Goal: Task Accomplishment & Management: Manage account settings

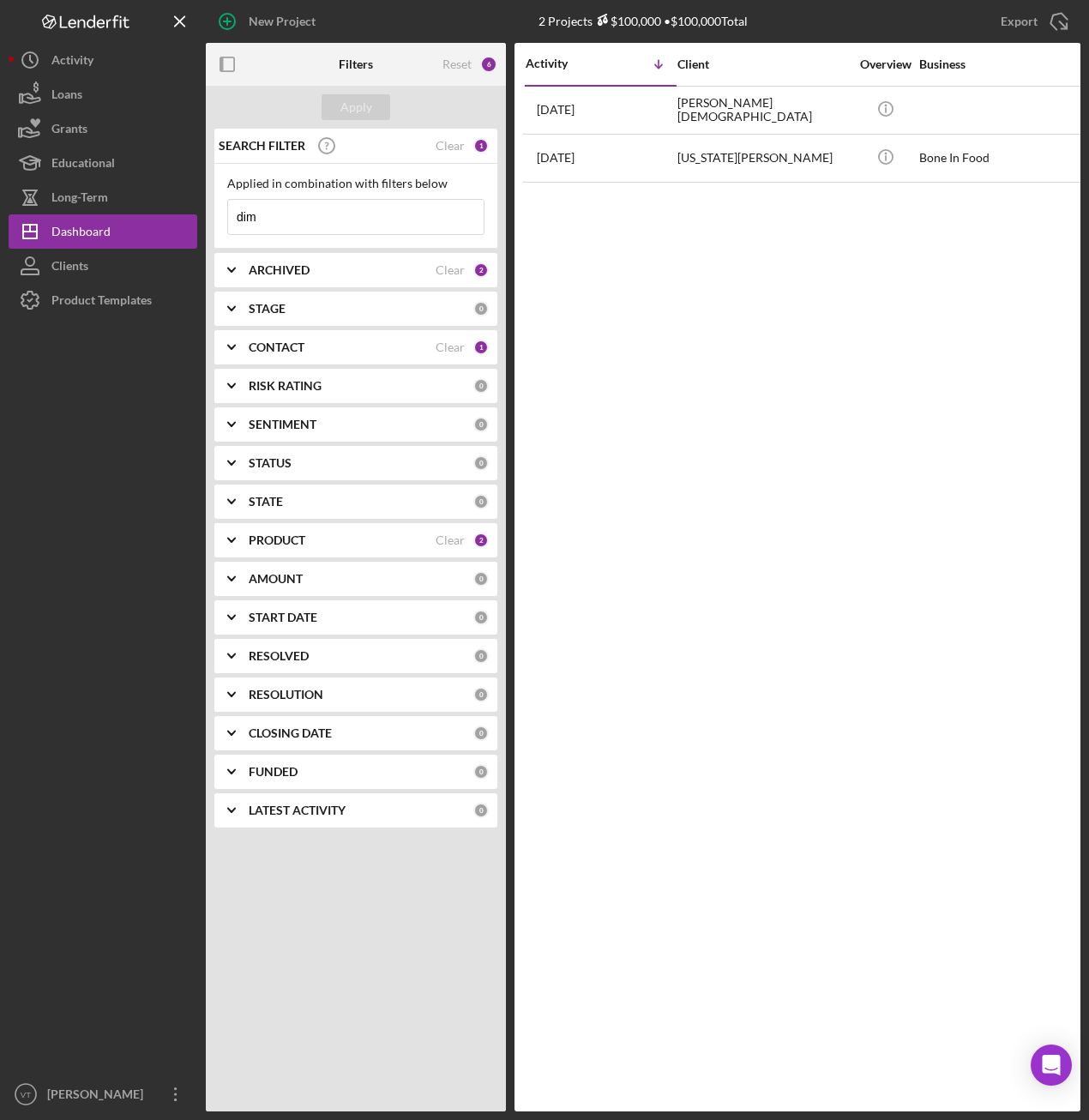
click at [241, 266] on icon "Icon/Expander" at bounding box center [231, 269] width 43 height 43
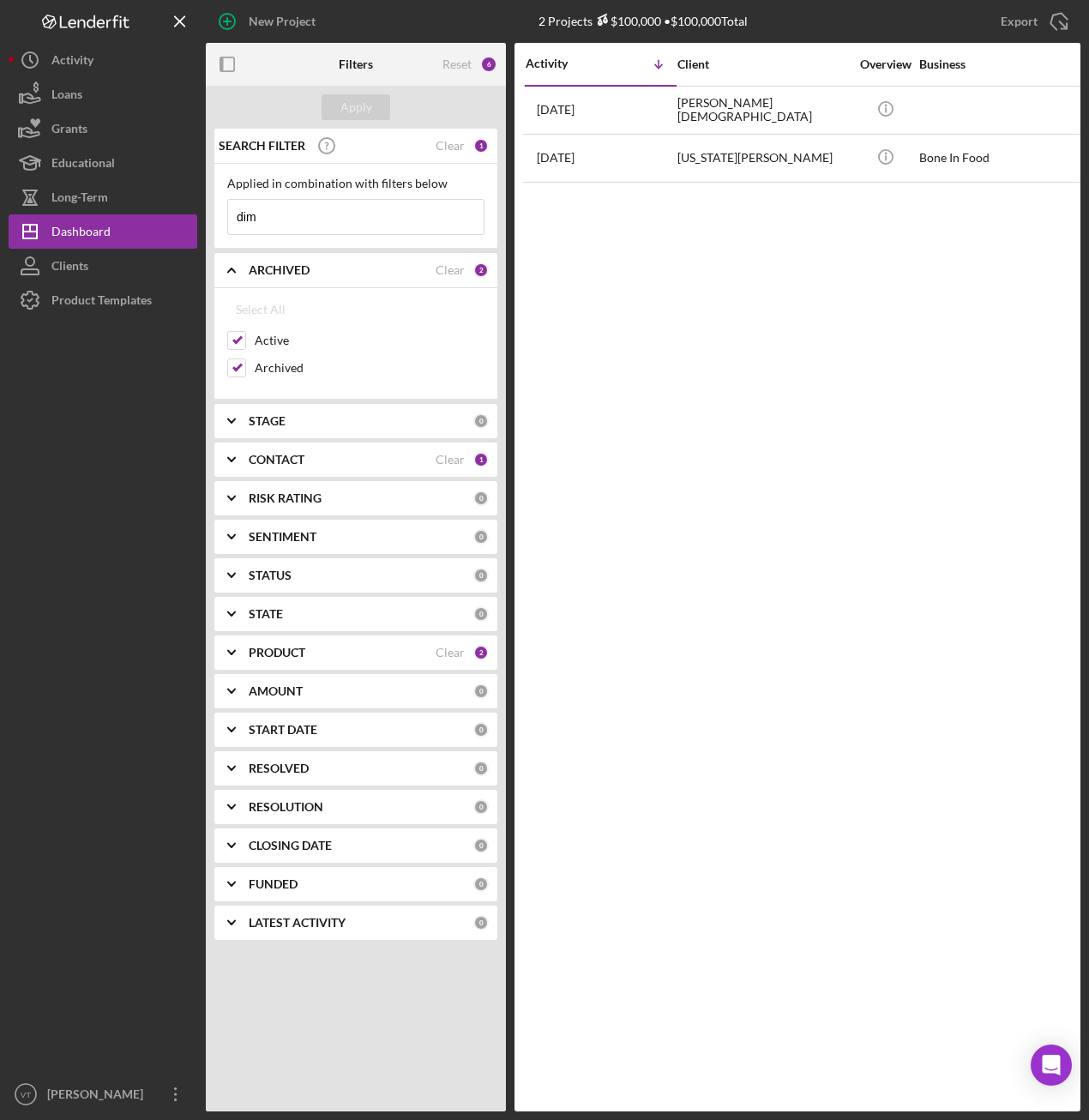
click at [234, 425] on icon "Icon/Expander" at bounding box center [231, 420] width 43 height 43
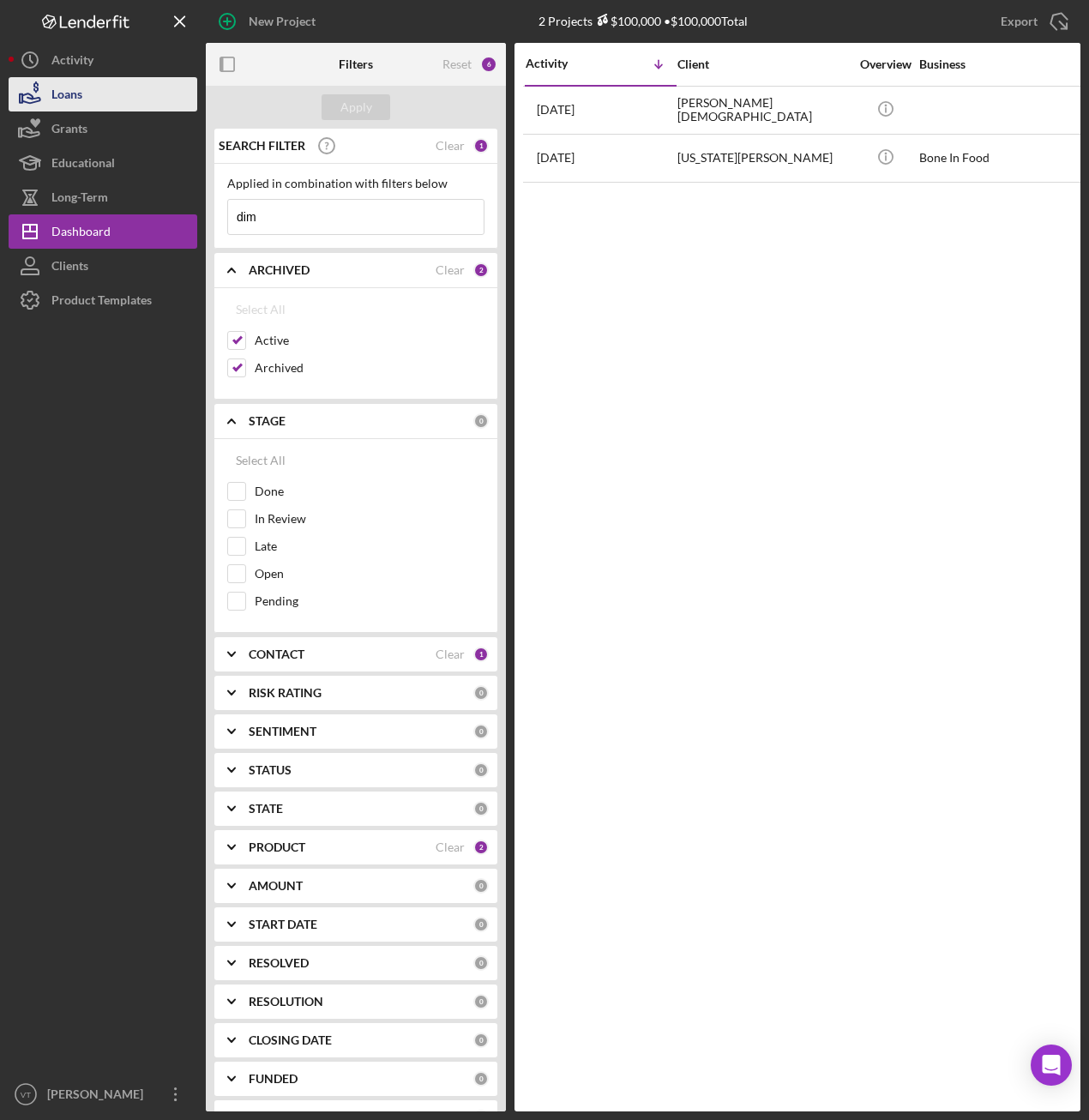
click at [83, 84] on button "Loans" at bounding box center [102, 95] width 188 height 34
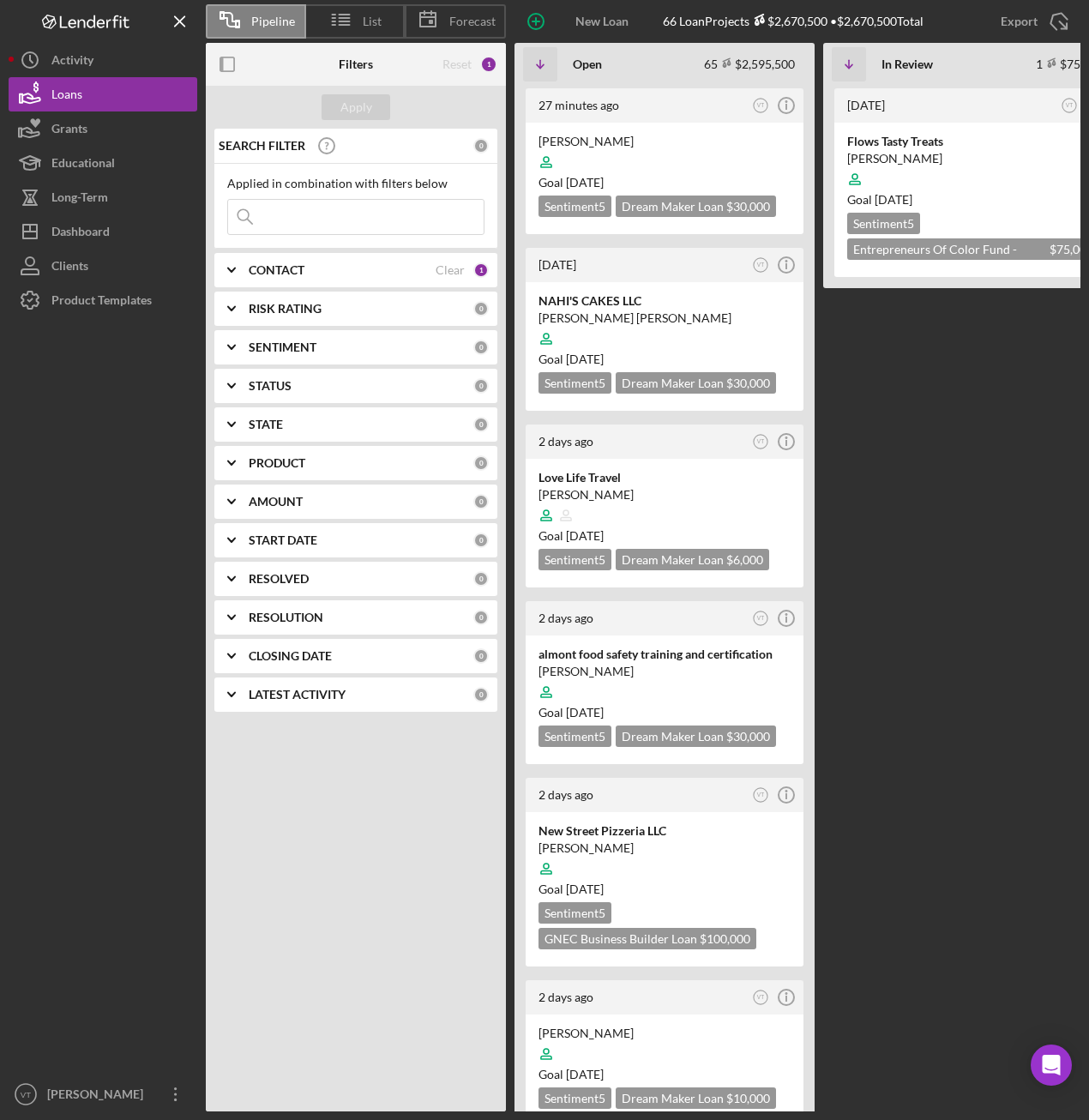
click at [294, 218] on input at bounding box center [355, 217] width 255 height 34
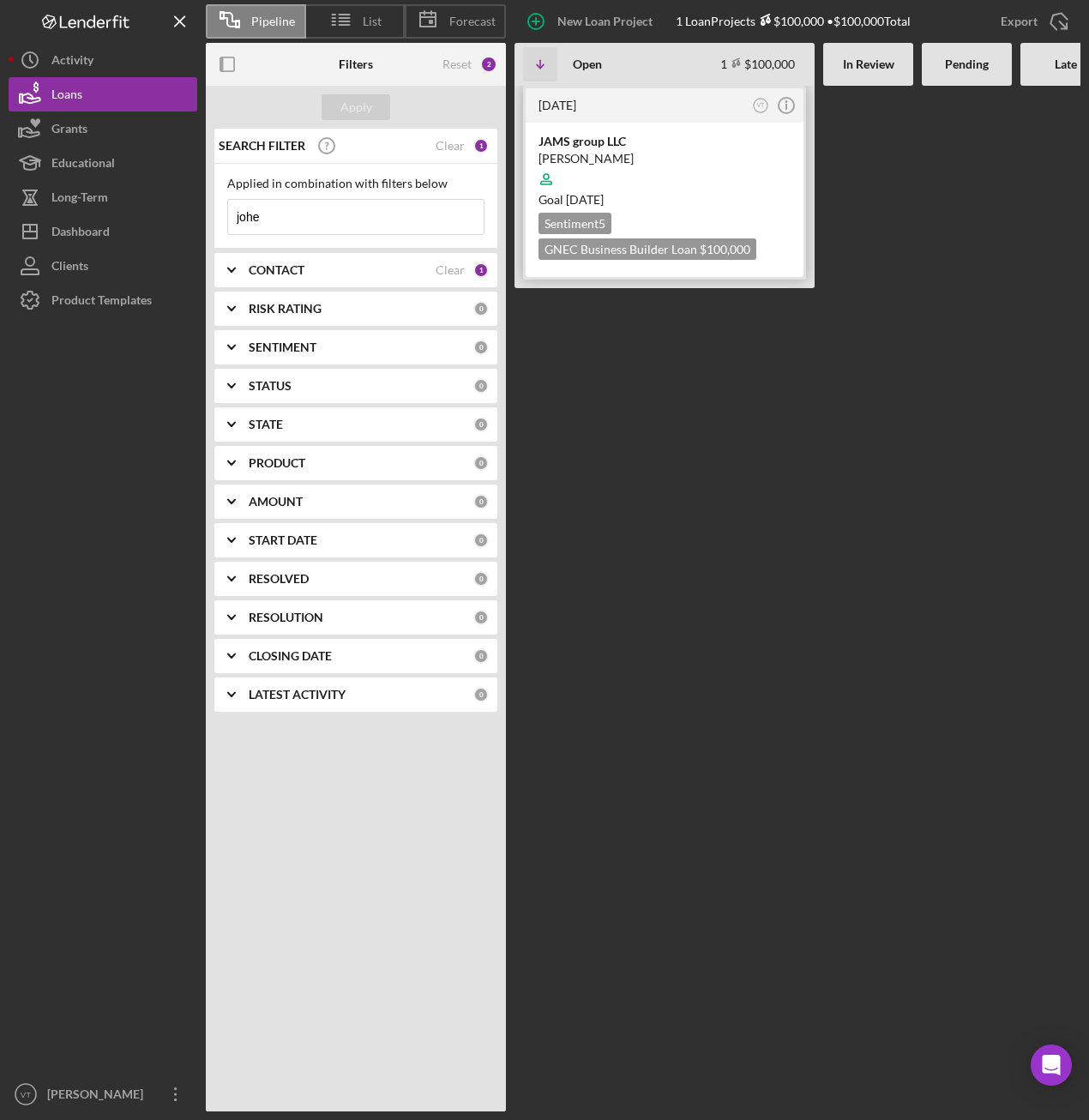
type input "johe"
click at [571, 143] on div "JAMS group LLC" at bounding box center [665, 141] width 252 height 17
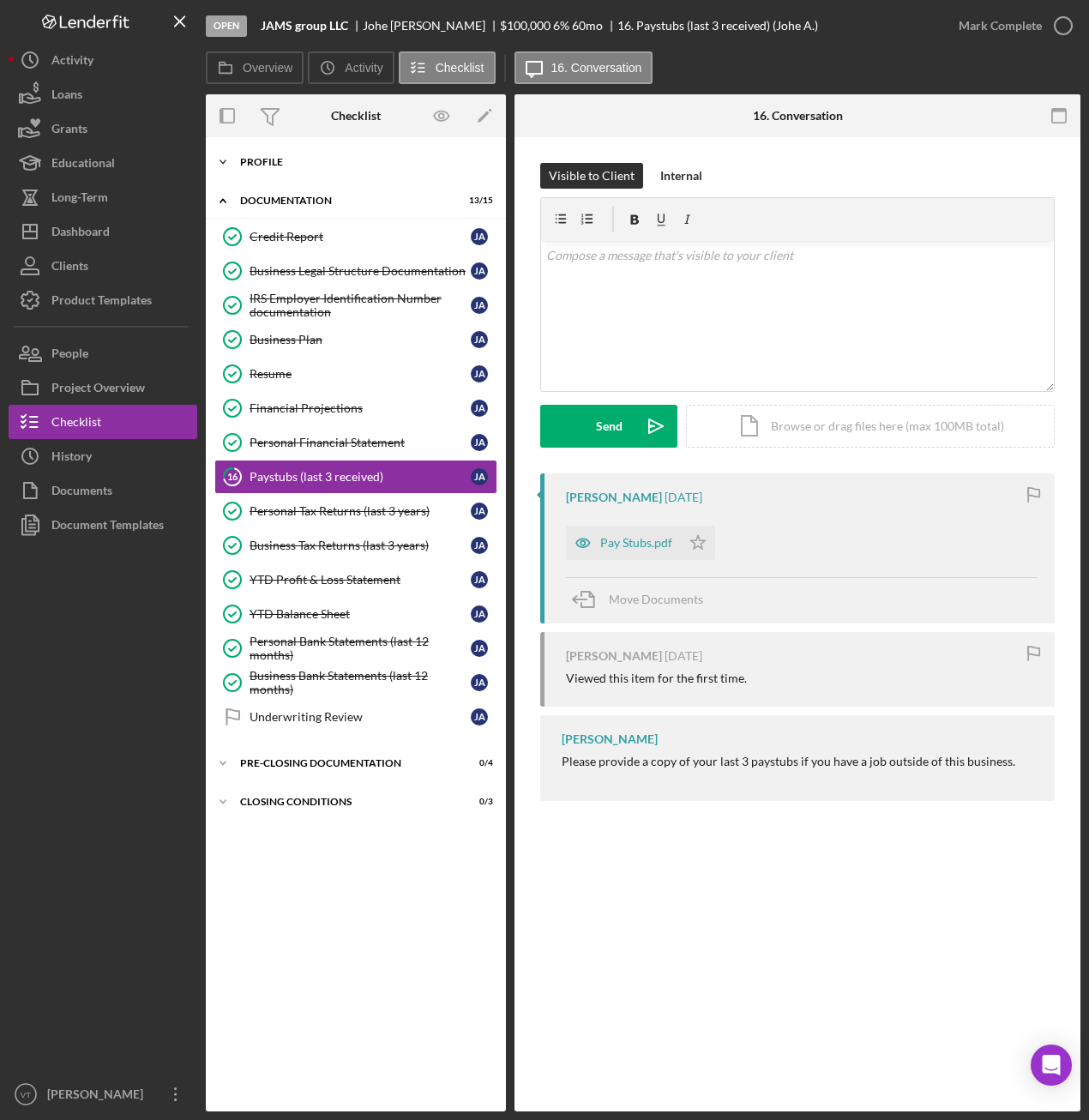
click at [225, 160] on icon "Icon/Expander" at bounding box center [223, 162] width 34 height 34
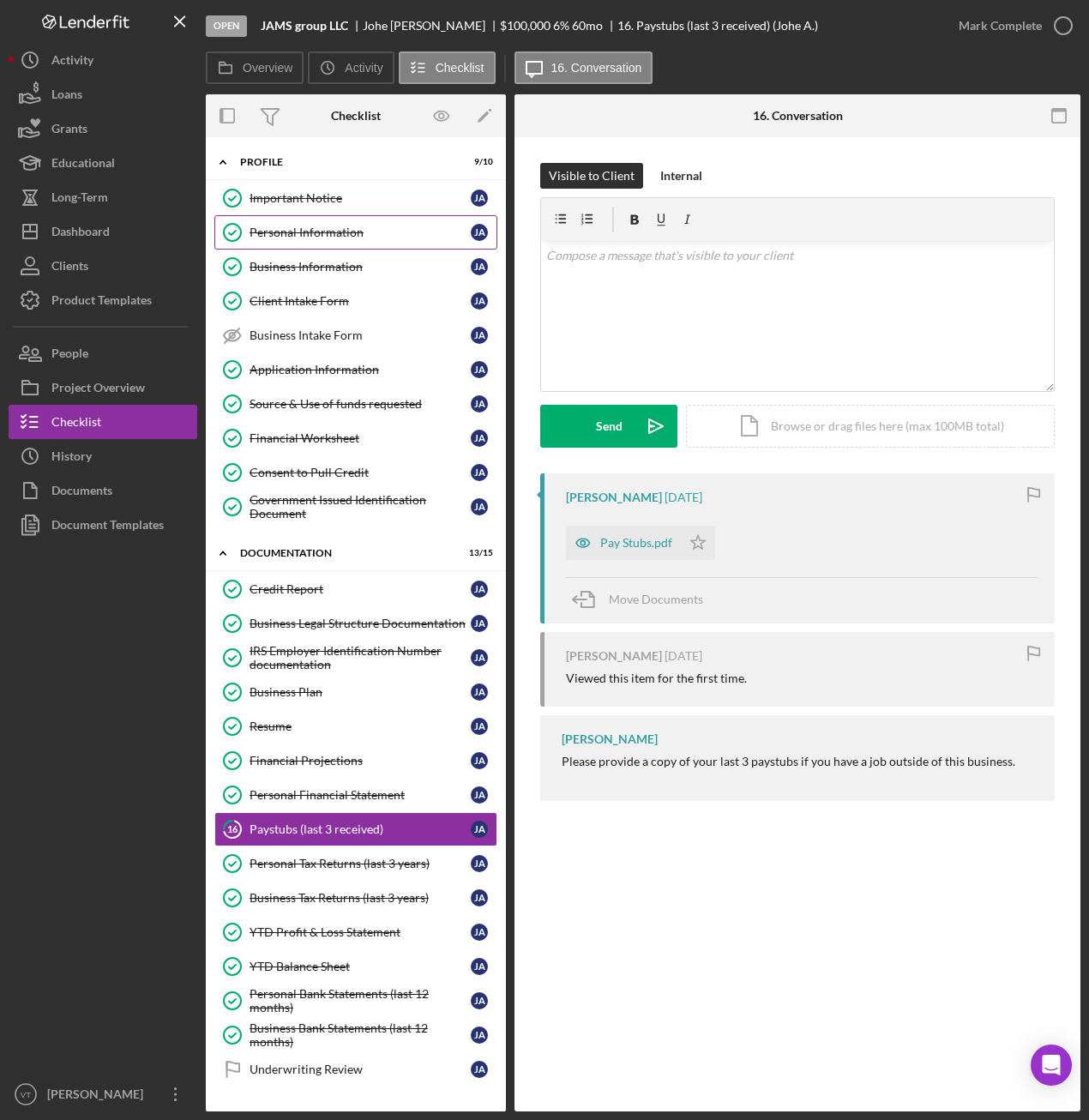
click at [321, 238] on div "Personal Information" at bounding box center [360, 232] width 222 height 13
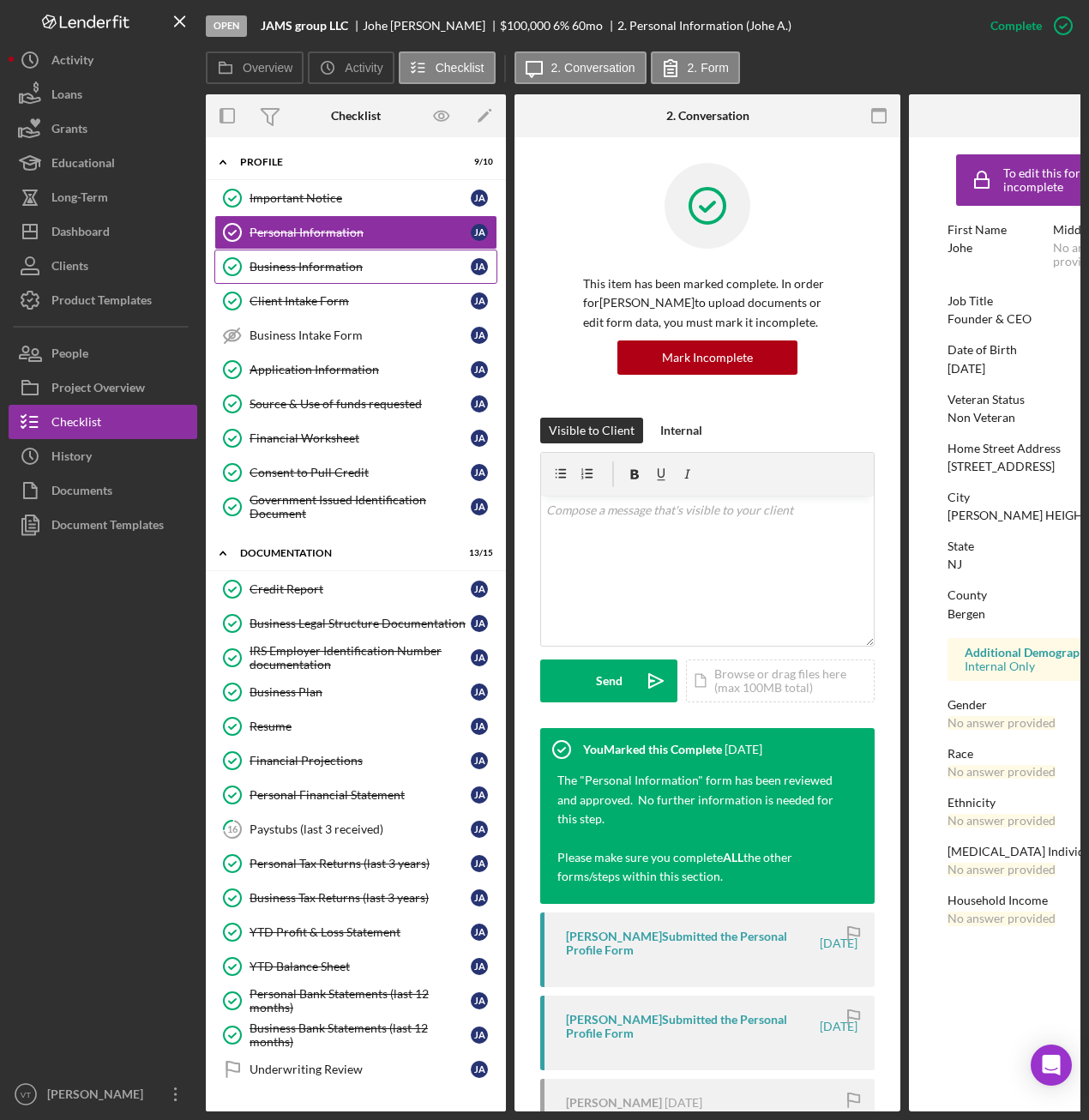
click at [321, 270] on div "Business Information" at bounding box center [360, 267] width 222 height 13
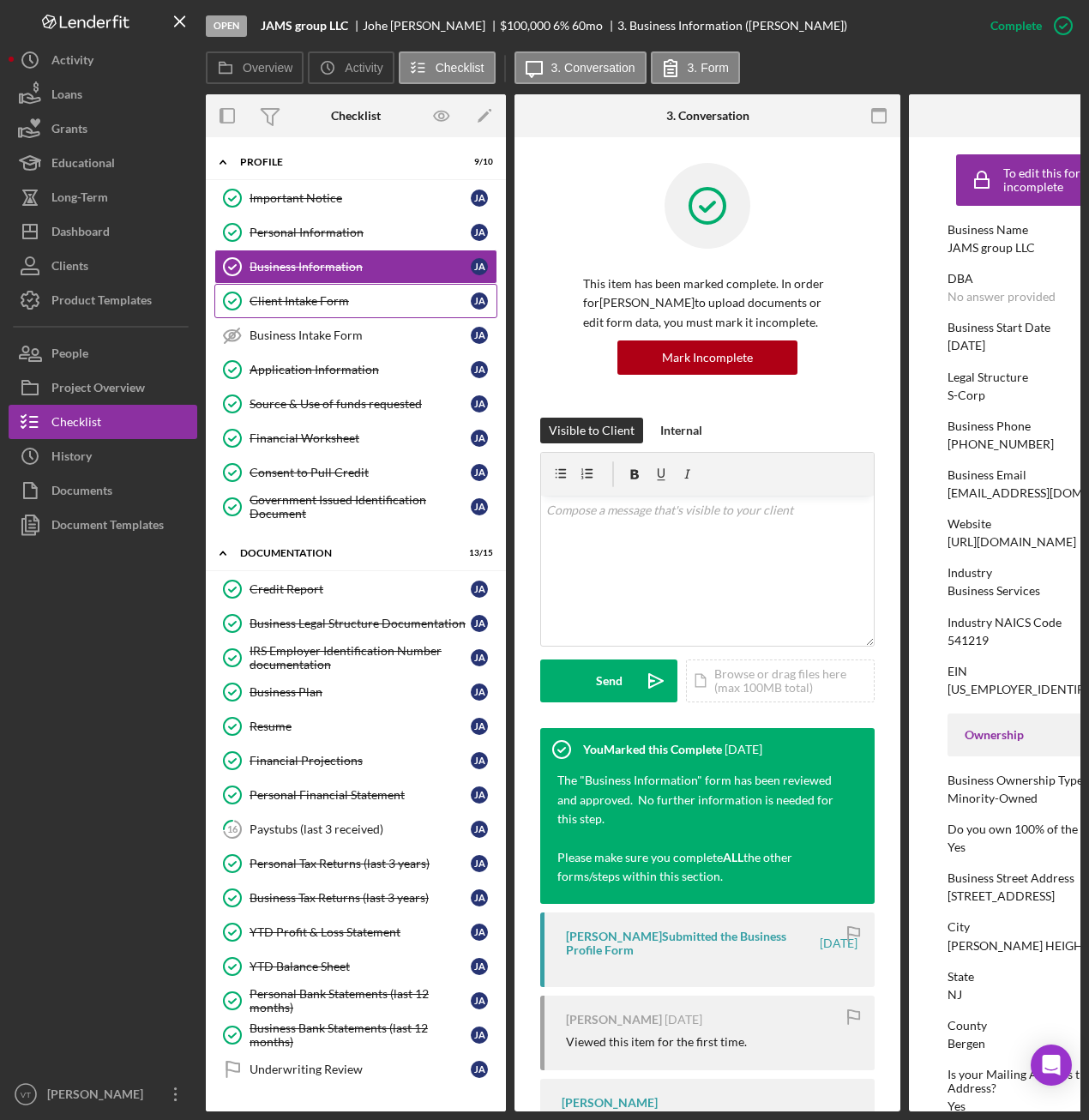
click at [327, 309] on link "Client Intake Form Client Intake Form [PERSON_NAME]" at bounding box center [355, 301] width 283 height 34
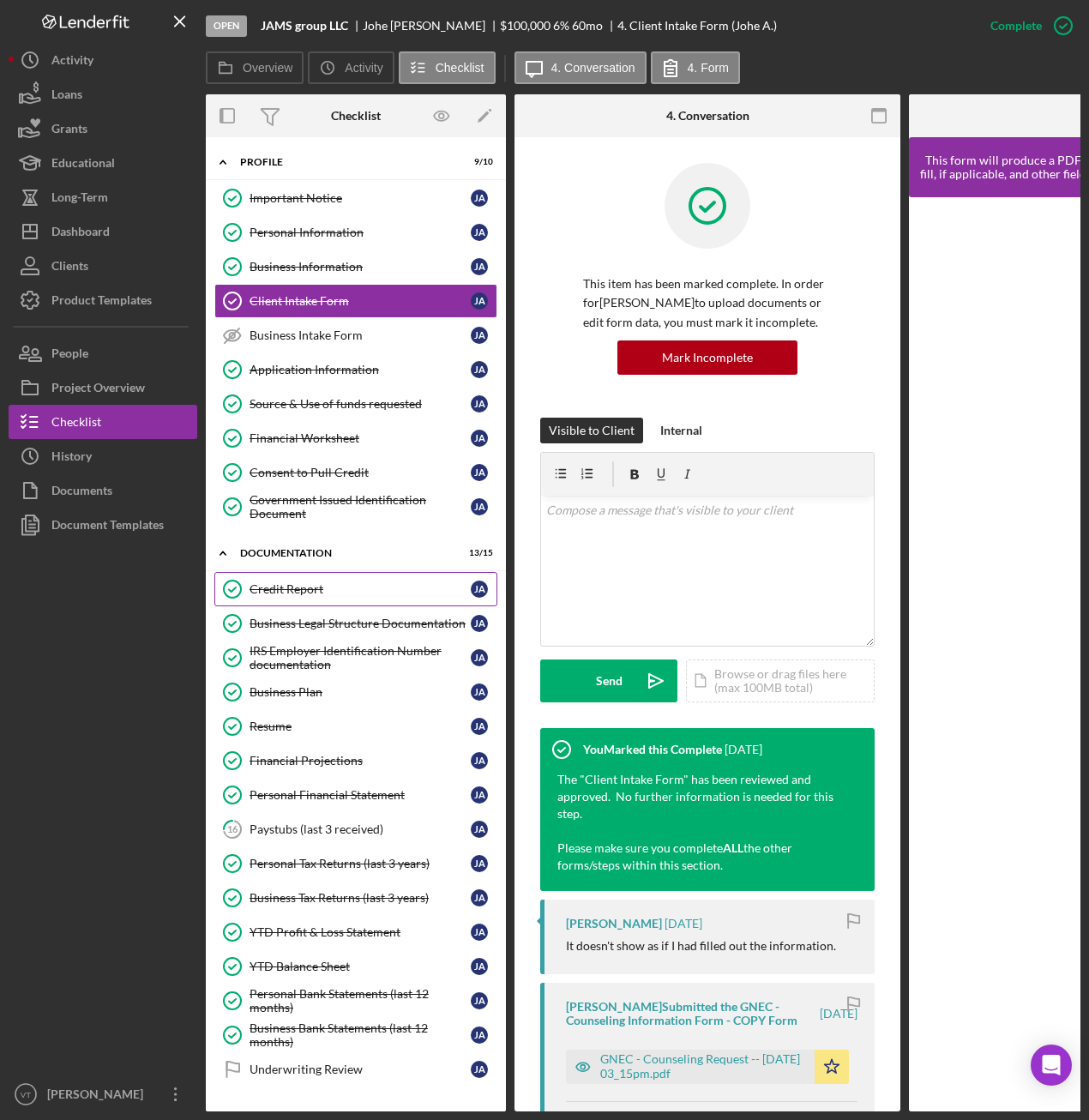
click at [284, 597] on link "Credit Report Credit Report [PERSON_NAME]" at bounding box center [355, 590] width 283 height 34
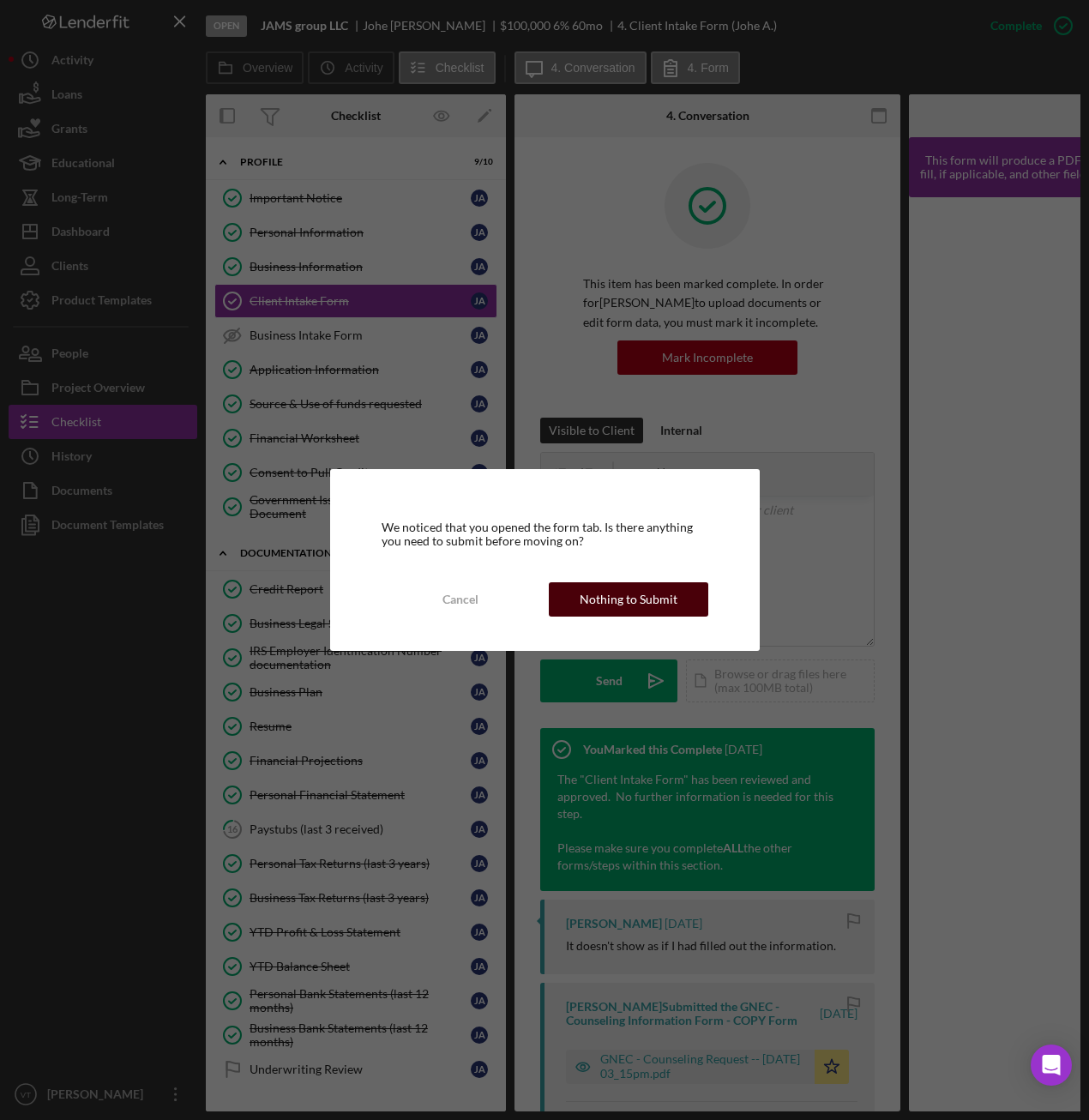
click at [619, 599] on div "Nothing to Submit" at bounding box center [629, 599] width 97 height 34
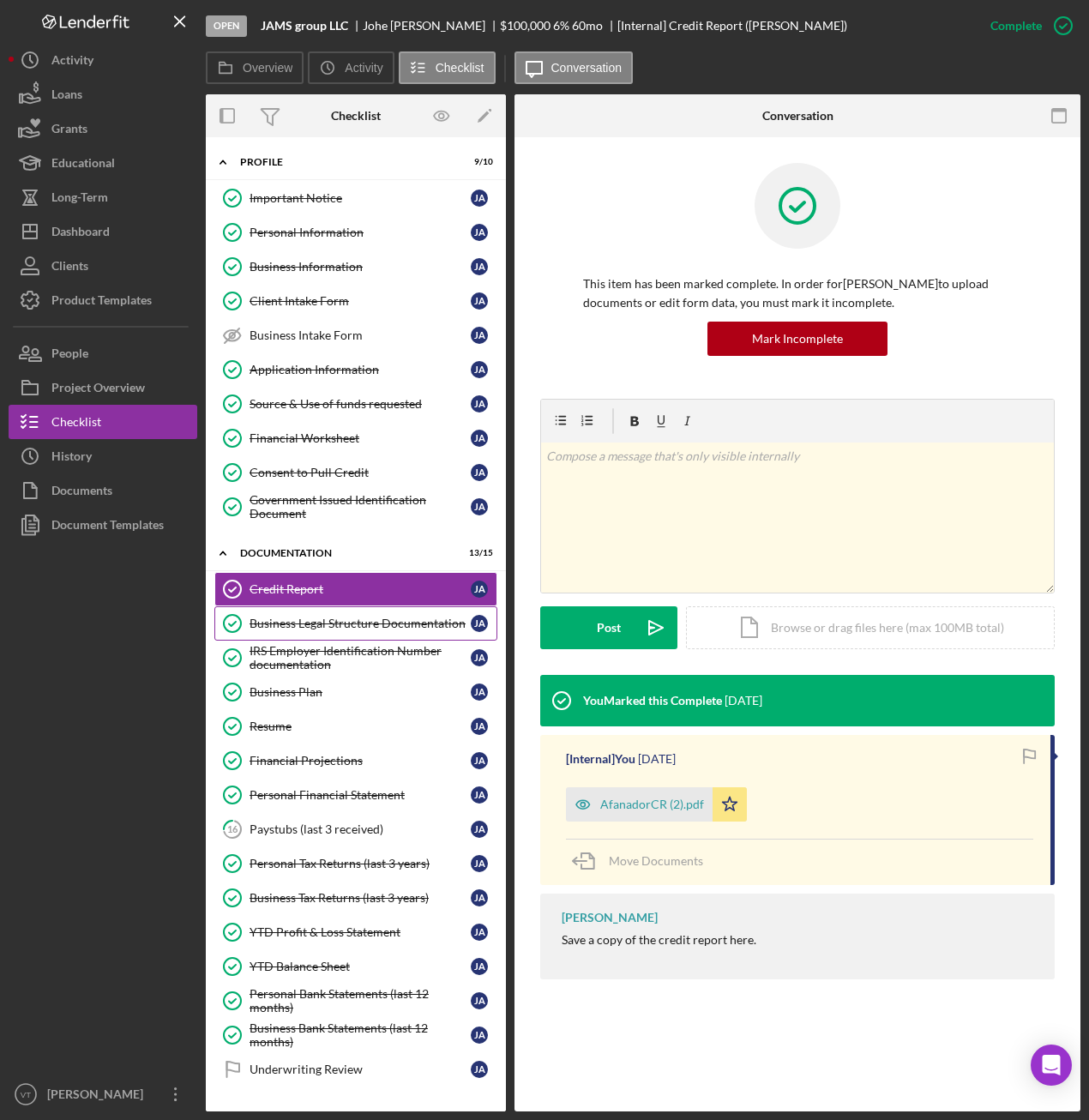
click at [278, 632] on link "Business Legal Structure Documentation Business Legal Structure Documentation […" at bounding box center [355, 624] width 283 height 34
